Goal: Task Accomplishment & Management: Use online tool/utility

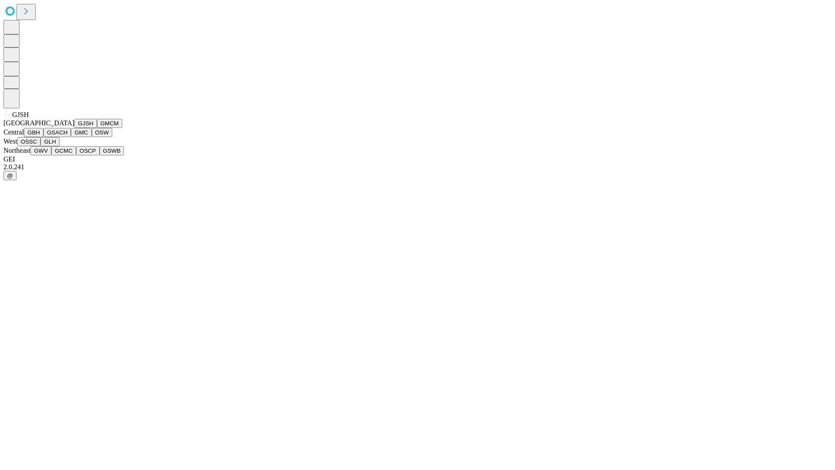
click at [74, 128] on button "GJSH" at bounding box center [85, 123] width 23 height 9
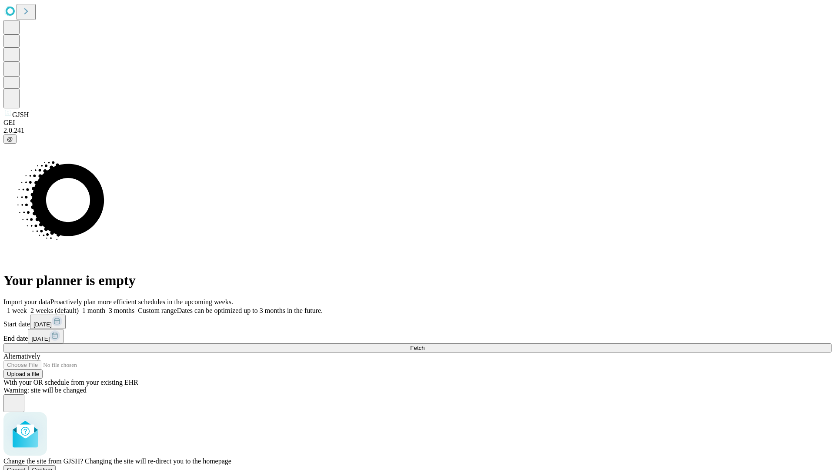
click at [53, 466] on span "Confirm" at bounding box center [42, 469] width 20 height 7
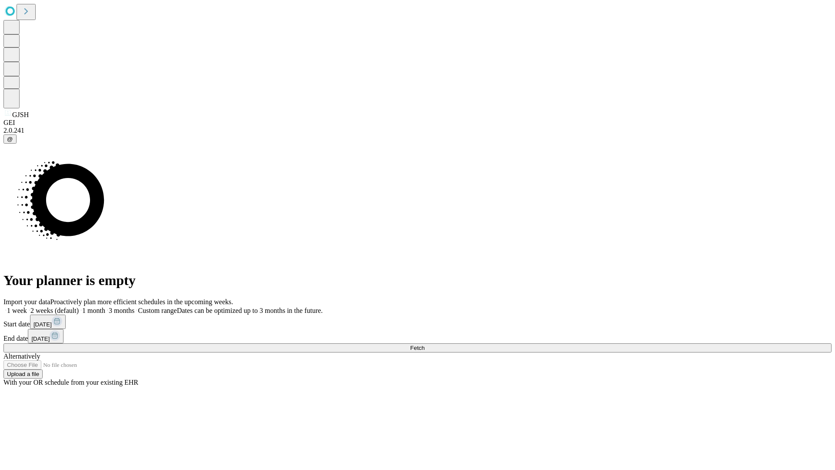
click at [105, 307] on label "1 month" at bounding box center [92, 310] width 27 height 7
click at [424, 344] on span "Fetch" at bounding box center [417, 347] width 14 height 7
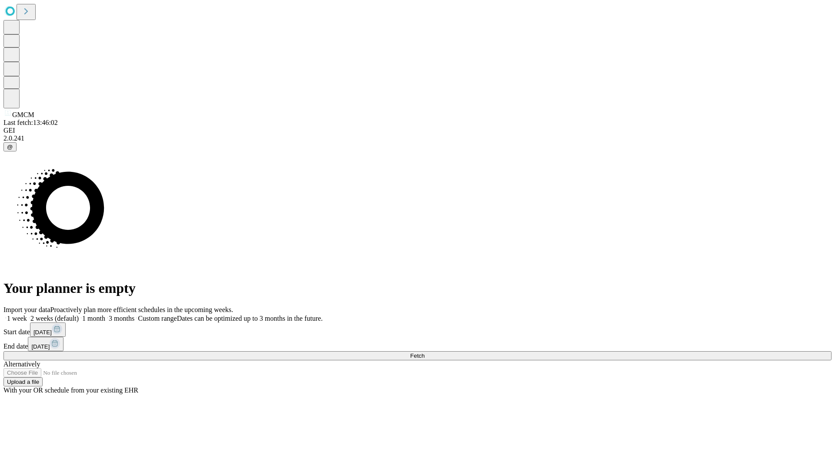
click at [105, 314] on label "1 month" at bounding box center [92, 317] width 27 height 7
click at [424, 352] on span "Fetch" at bounding box center [417, 355] width 14 height 7
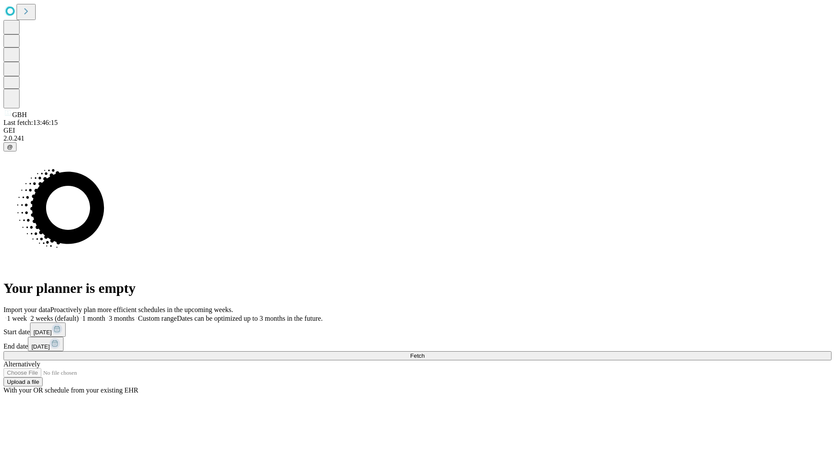
click at [105, 314] on label "1 month" at bounding box center [92, 317] width 27 height 7
click at [424, 352] on span "Fetch" at bounding box center [417, 355] width 14 height 7
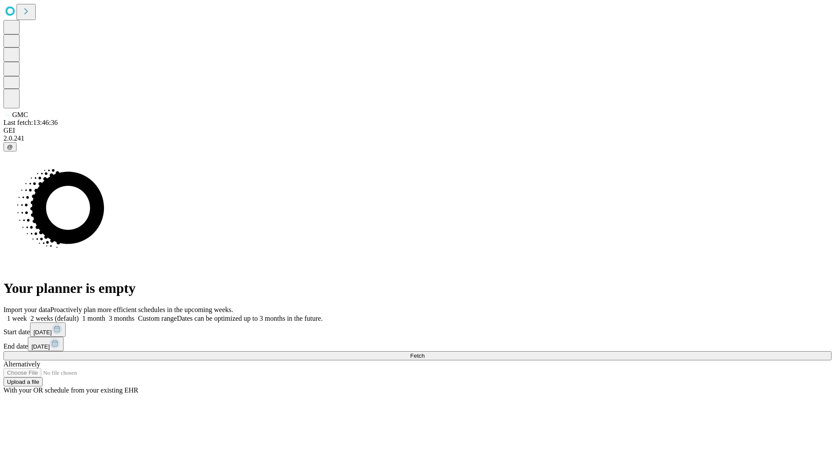
click at [105, 314] on label "1 month" at bounding box center [92, 317] width 27 height 7
click at [424, 352] on span "Fetch" at bounding box center [417, 355] width 14 height 7
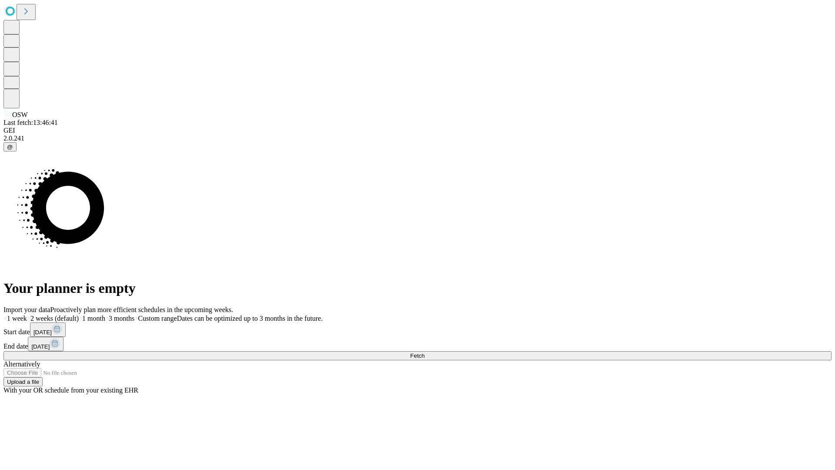
click at [424, 352] on span "Fetch" at bounding box center [417, 355] width 14 height 7
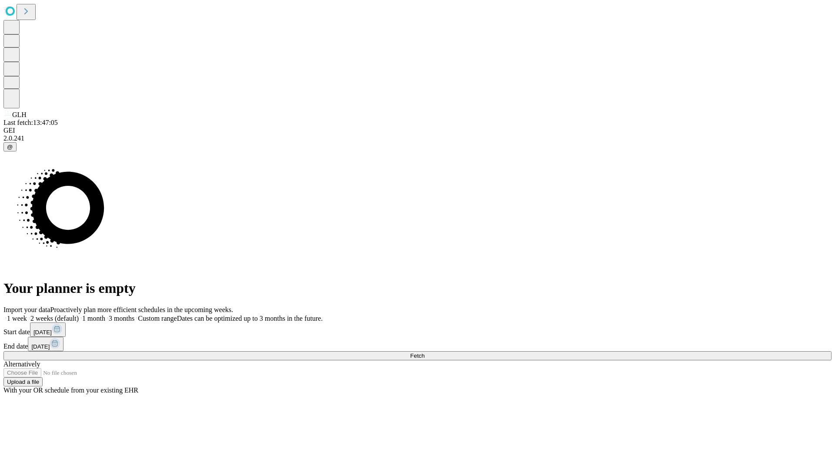
click at [424, 352] on span "Fetch" at bounding box center [417, 355] width 14 height 7
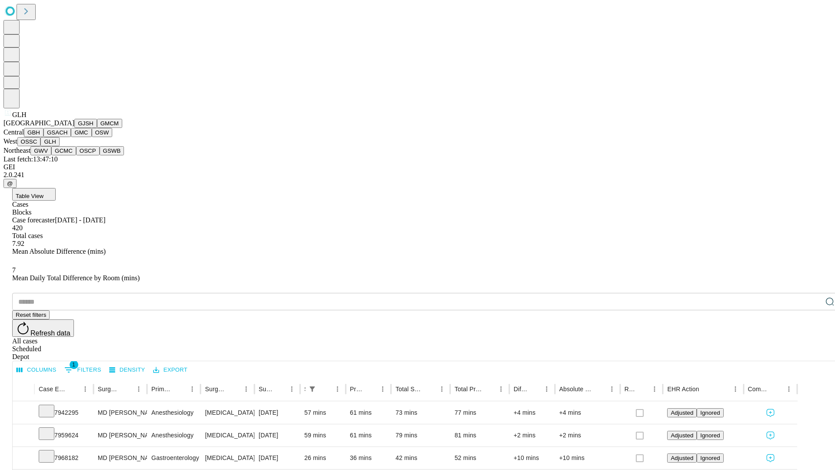
click at [51, 155] on button "GWV" at bounding box center [40, 150] width 21 height 9
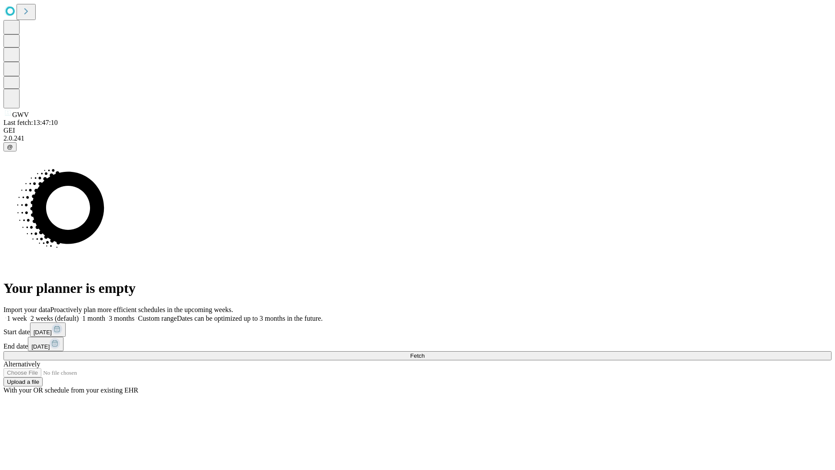
click at [105, 314] on label "1 month" at bounding box center [92, 317] width 27 height 7
click at [424, 352] on span "Fetch" at bounding box center [417, 355] width 14 height 7
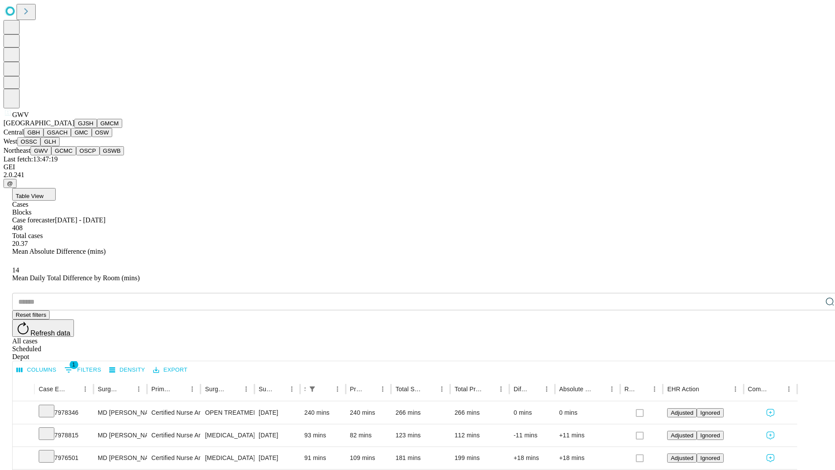
click at [67, 155] on button "GCMC" at bounding box center [63, 150] width 25 height 9
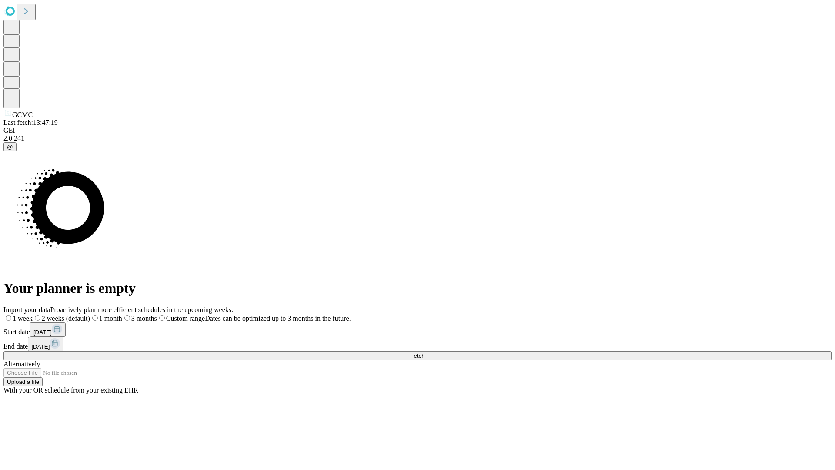
click at [122, 314] on label "1 month" at bounding box center [106, 317] width 32 height 7
click at [424, 352] on span "Fetch" at bounding box center [417, 355] width 14 height 7
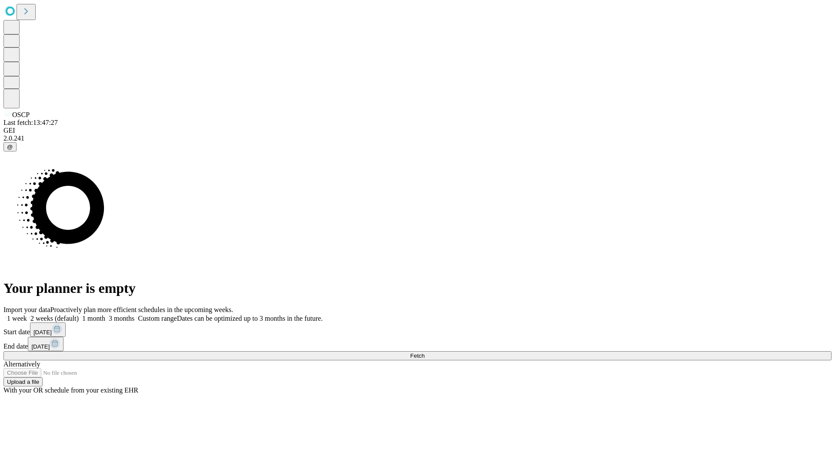
click at [105, 314] on label "1 month" at bounding box center [92, 317] width 27 height 7
click at [424, 352] on span "Fetch" at bounding box center [417, 355] width 14 height 7
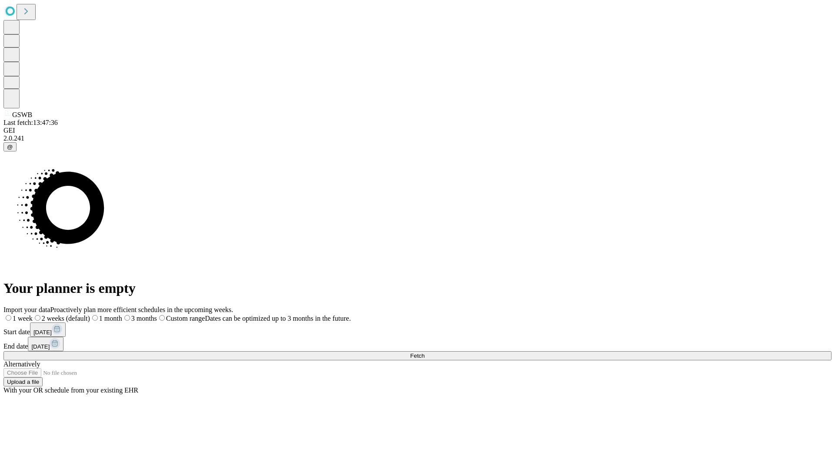
click at [122, 314] on label "1 month" at bounding box center [106, 317] width 32 height 7
click at [424, 352] on span "Fetch" at bounding box center [417, 355] width 14 height 7
